Goal: Navigation & Orientation: Find specific page/section

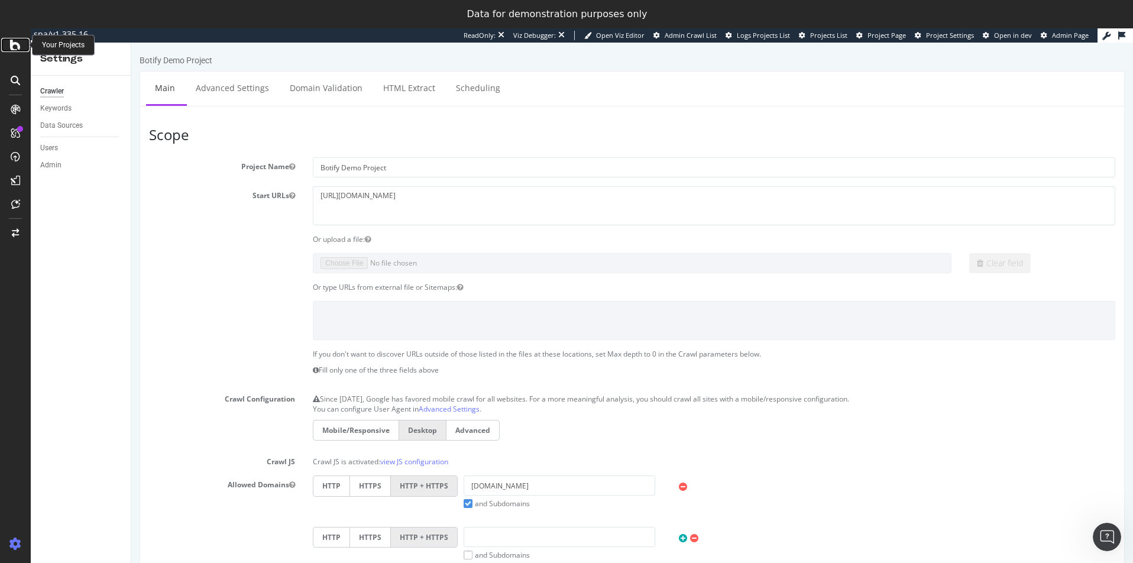
click at [15, 48] on icon at bounding box center [15, 45] width 11 height 14
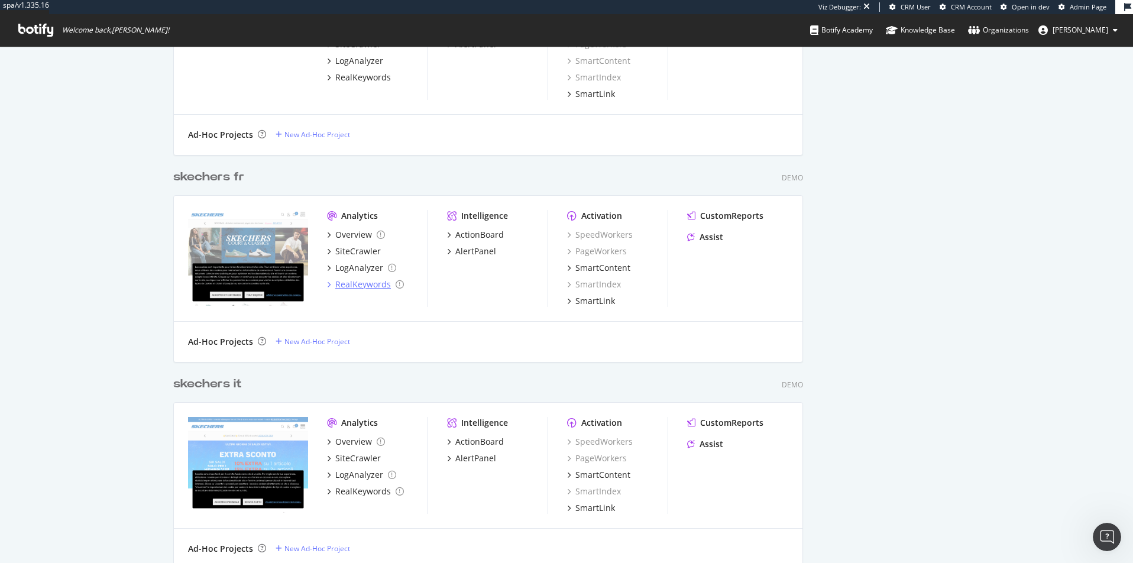
scroll to position [1299, 0]
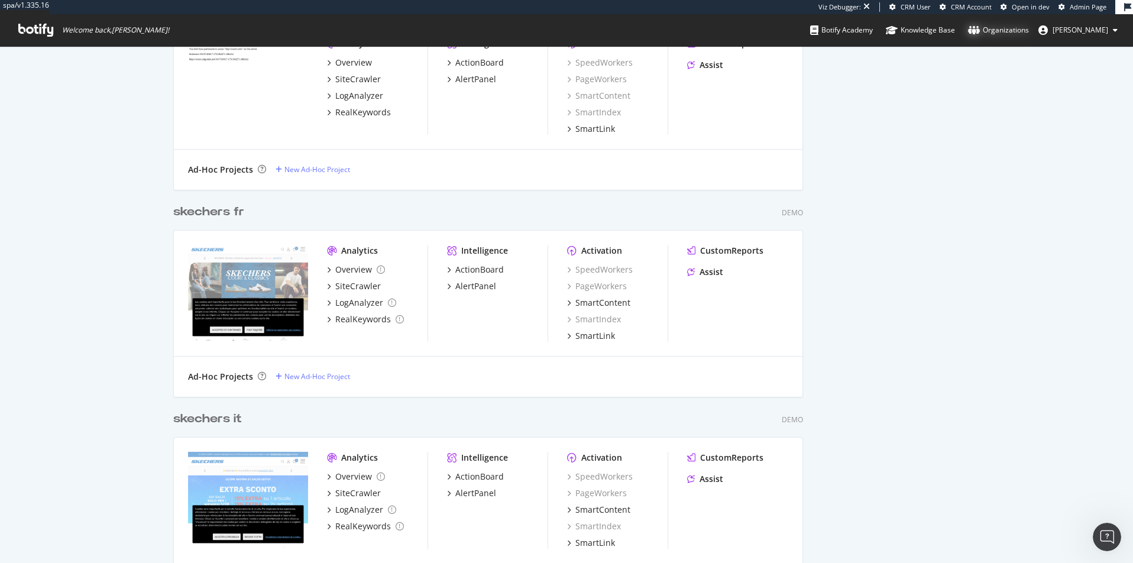
click at [1021, 31] on div "Organizations" at bounding box center [998, 30] width 61 height 12
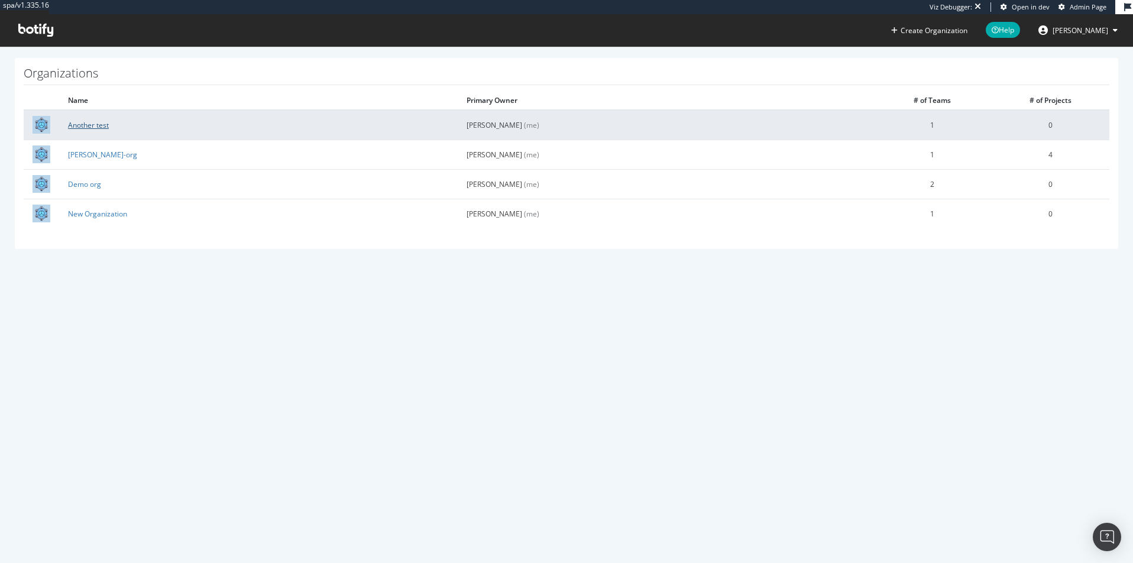
click at [90, 125] on link "Another test" at bounding box center [88, 125] width 41 height 10
